Goal: Task Accomplishment & Management: Use online tool/utility

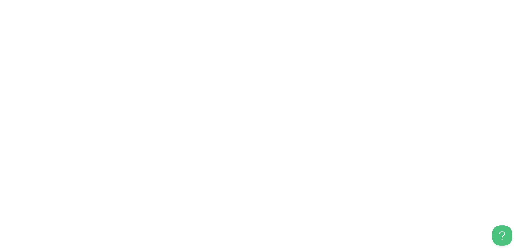
click at [206, 65] on body at bounding box center [259, 124] width 519 height 249
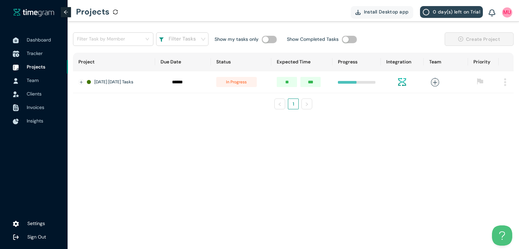
click at [36, 54] on span "Tracker" at bounding box center [35, 53] width 16 height 6
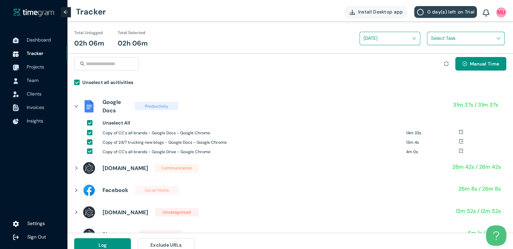
click at [439, 38] on input "search" at bounding box center [463, 38] width 65 height 10
click at [433, 60] on div "24/7 truckin socials and blogs" at bounding box center [466, 63] width 77 height 11
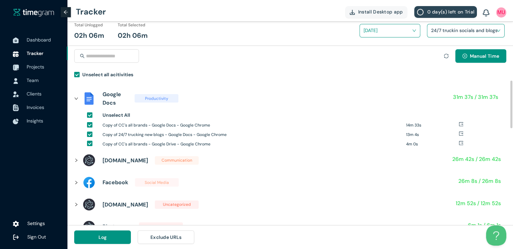
click at [329, 135] on h1 "Copy of 24/7 trucking new blogs - Google Docs - Google Chrome" at bounding box center [252, 135] width 299 height 6
click at [100, 239] on span "Log" at bounding box center [103, 237] width 8 height 7
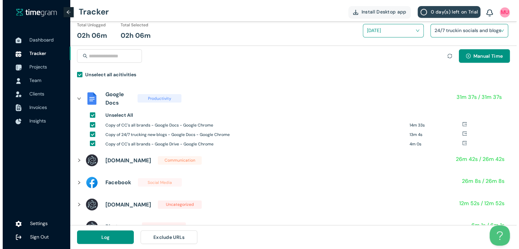
scroll to position [0, 0]
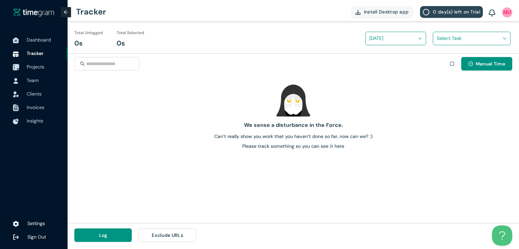
click at [35, 67] on span "Projects" at bounding box center [36, 67] width 18 height 6
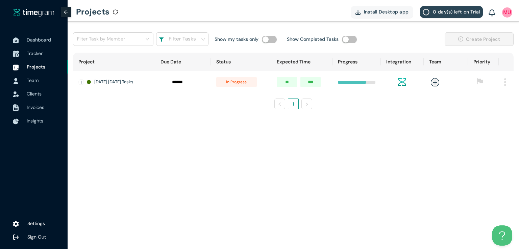
click at [37, 51] on span "Tracker" at bounding box center [35, 53] width 16 height 6
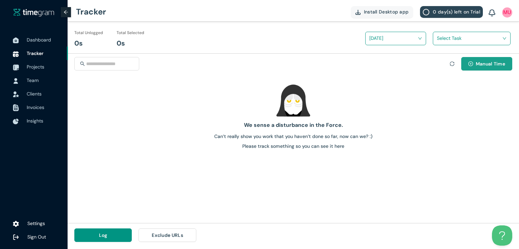
click at [496, 64] on span "Manual Time" at bounding box center [489, 63] width 29 height 7
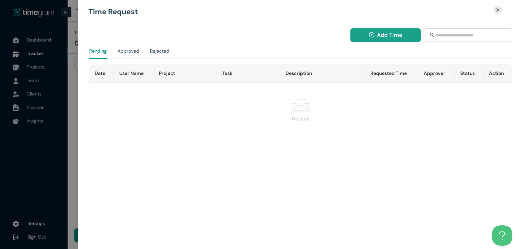
click at [388, 36] on span "Add Time" at bounding box center [389, 35] width 25 height 8
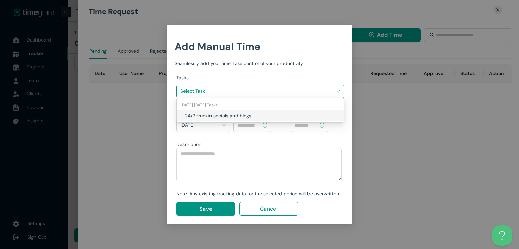
click at [268, 90] on input "search" at bounding box center [257, 91] width 155 height 10
click at [248, 114] on h1 "24/7 truckin socials and blogs" at bounding box center [224, 115] width 79 height 7
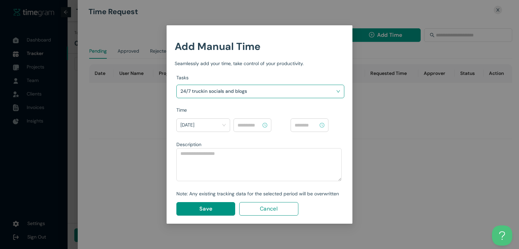
click at [254, 122] on input at bounding box center [249, 125] width 24 height 7
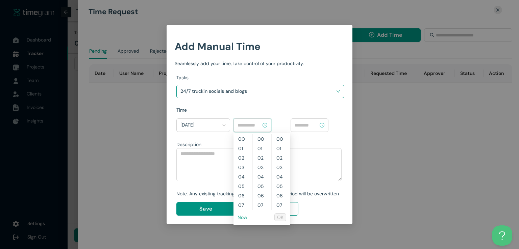
click at [242, 216] on link "Now" at bounding box center [242, 217] width 10 height 6
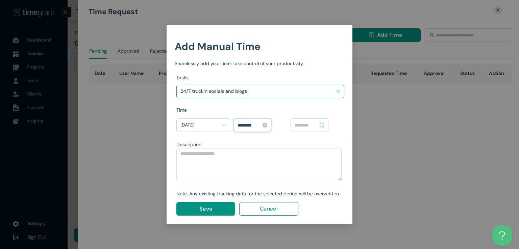
scroll to position [208, 0]
click at [241, 125] on input "********" at bounding box center [249, 125] width 24 height 7
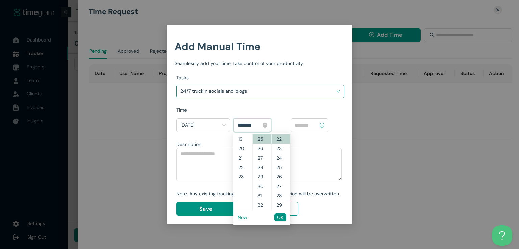
scroll to position [170, 0]
click at [248, 124] on input "********" at bounding box center [249, 125] width 24 height 7
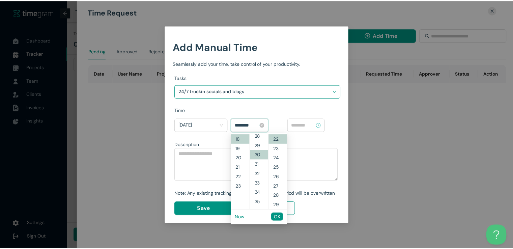
scroll to position [284, 0]
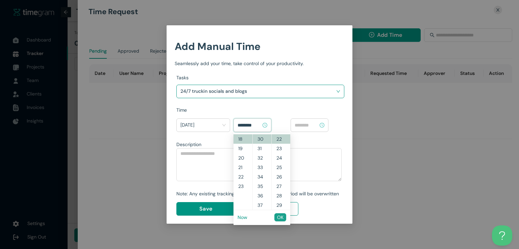
click at [280, 219] on span "OK" at bounding box center [280, 217] width 6 height 7
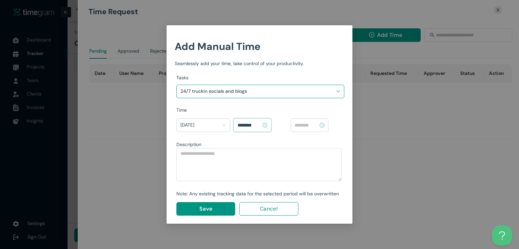
type input "********"
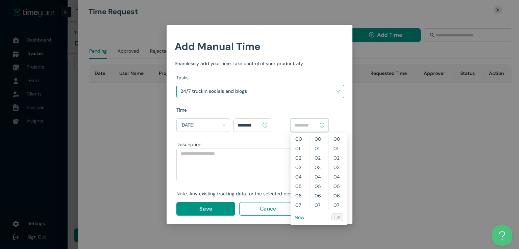
click at [307, 127] on input at bounding box center [306, 125] width 24 height 7
click at [299, 216] on link "Now" at bounding box center [299, 217] width 10 height 6
type input "********"
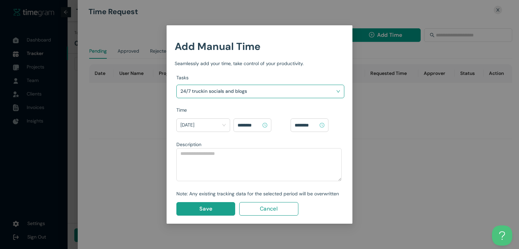
click at [206, 207] on span "Save" at bounding box center [205, 209] width 13 height 8
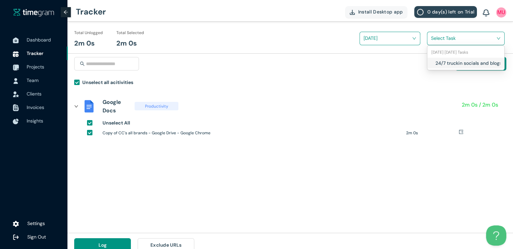
click at [451, 33] on input "search" at bounding box center [463, 38] width 65 height 10
click at [434, 59] on div "24/7 truckin socials and blogs" at bounding box center [466, 63] width 77 height 11
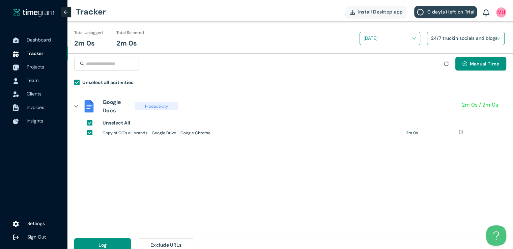
scroll to position [8, 0]
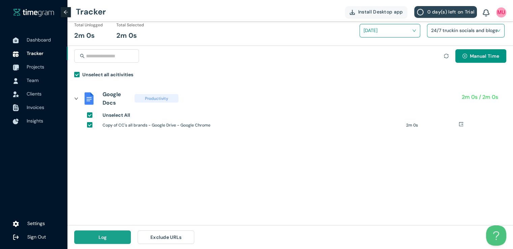
click at [104, 239] on span "Log" at bounding box center [103, 237] width 8 height 7
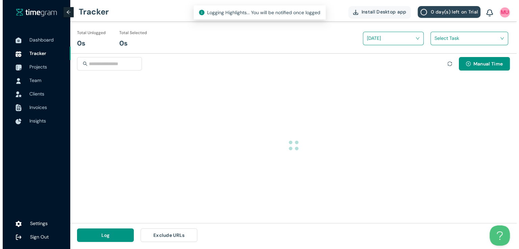
scroll to position [0, 0]
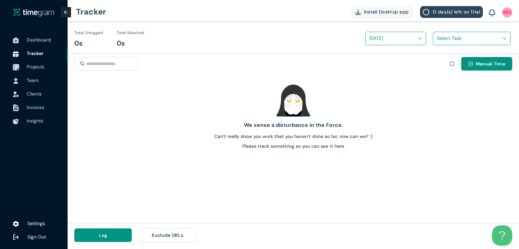
click at [39, 68] on span "Projects" at bounding box center [36, 67] width 18 height 6
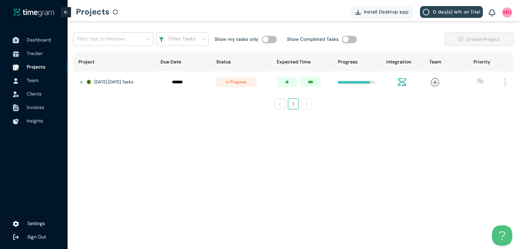
click at [35, 39] on span "Dashboard" at bounding box center [39, 40] width 24 height 6
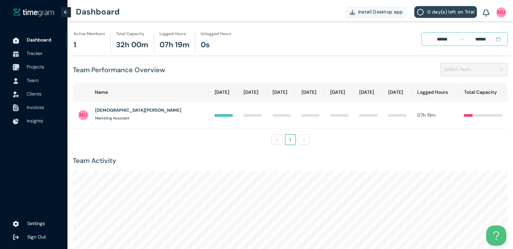
click at [37, 67] on span "Projects" at bounding box center [36, 67] width 18 height 6
